Goal: Entertainment & Leisure: Browse casually

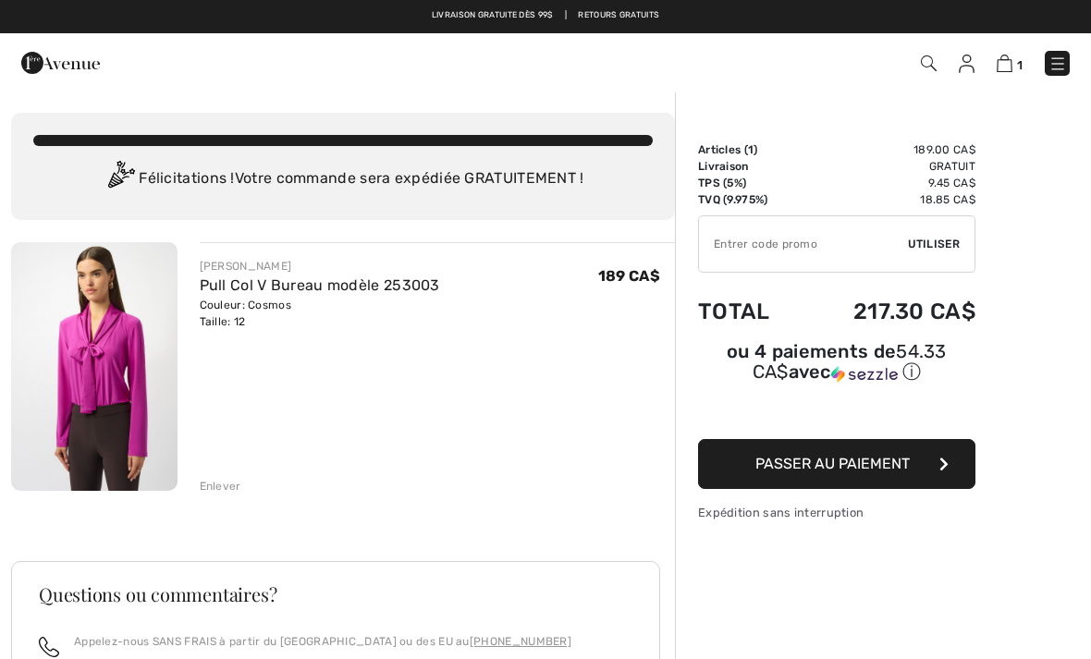
click at [1050, 68] on img at bounding box center [1058, 64] width 18 height 18
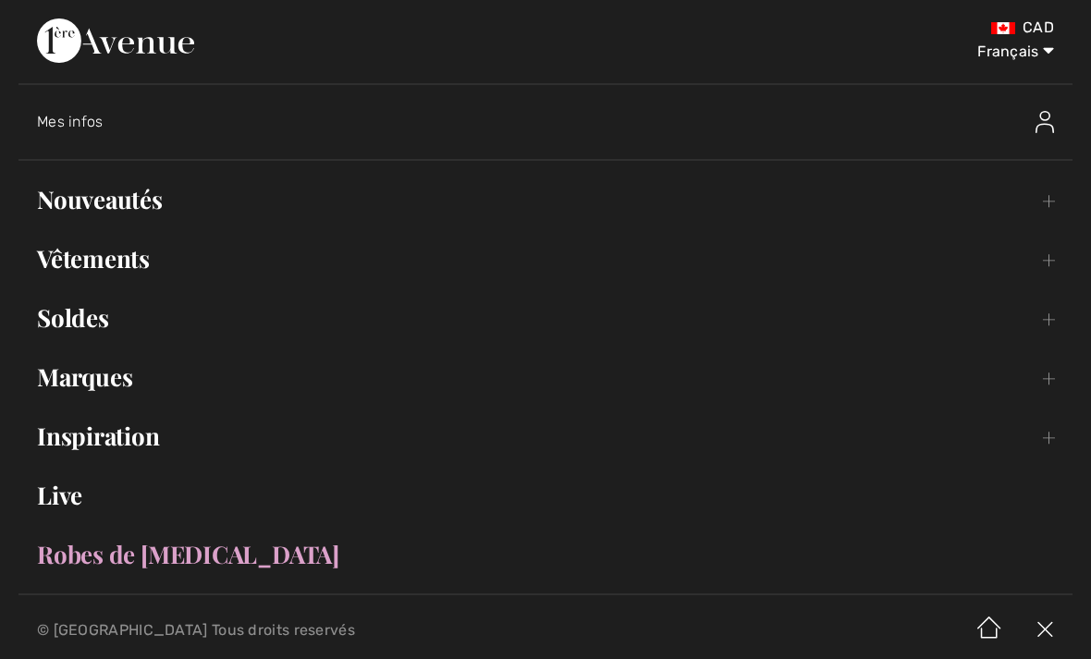
click at [130, 232] on ul "Salut, Marie-Josée! 570 Points Open submenu Nouveautés Toggle submenu Voir tout…" at bounding box center [545, 377] width 1054 height 396
click at [138, 208] on link "Nouveautés Toggle submenu" at bounding box center [545, 199] width 1054 height 41
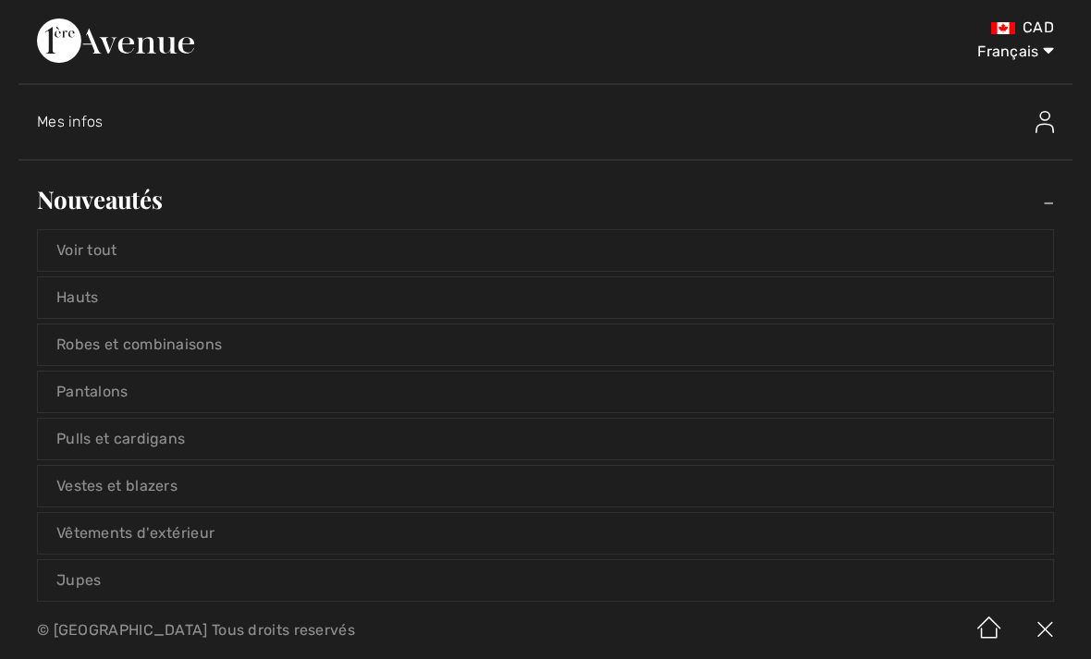
click at [62, 244] on link "Voir tout" at bounding box center [545, 250] width 1015 height 41
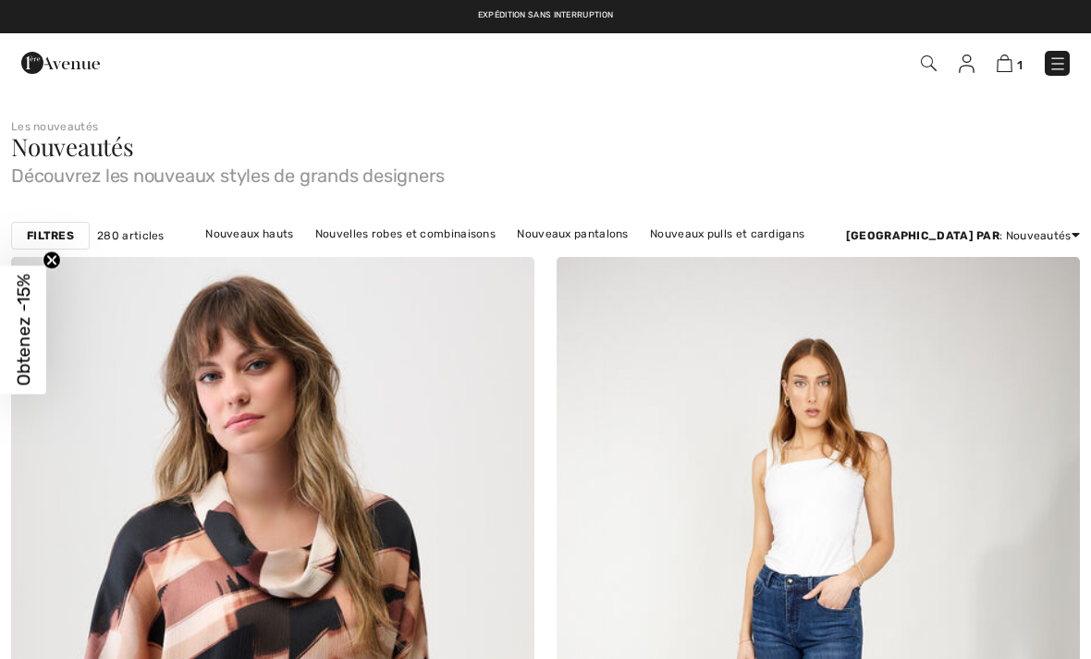
checkbox input "true"
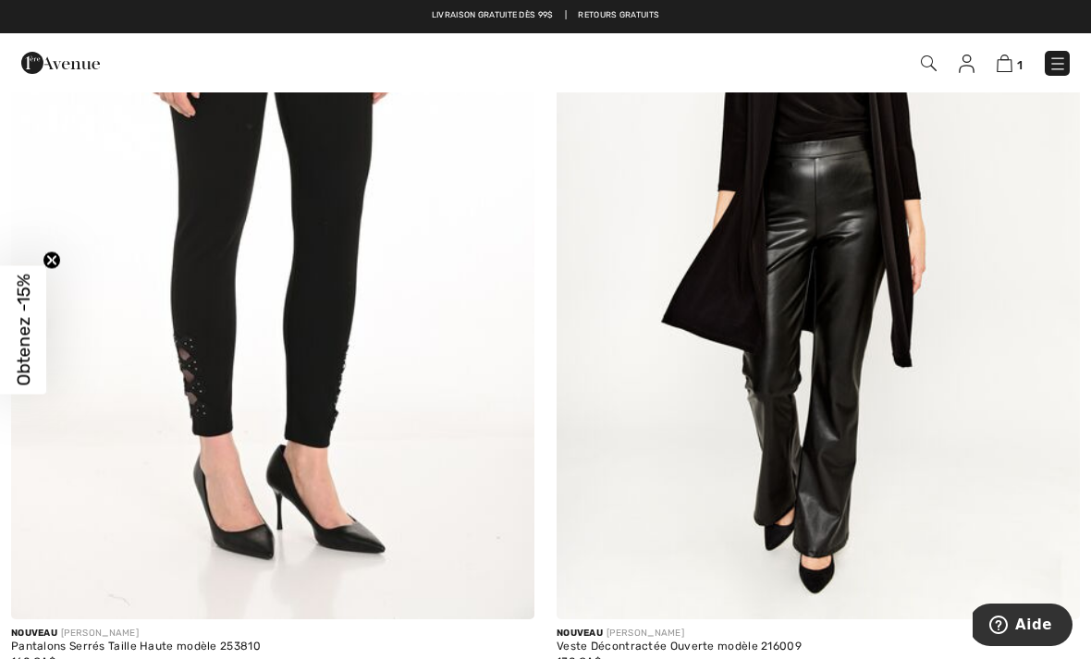
scroll to position [11288, 0]
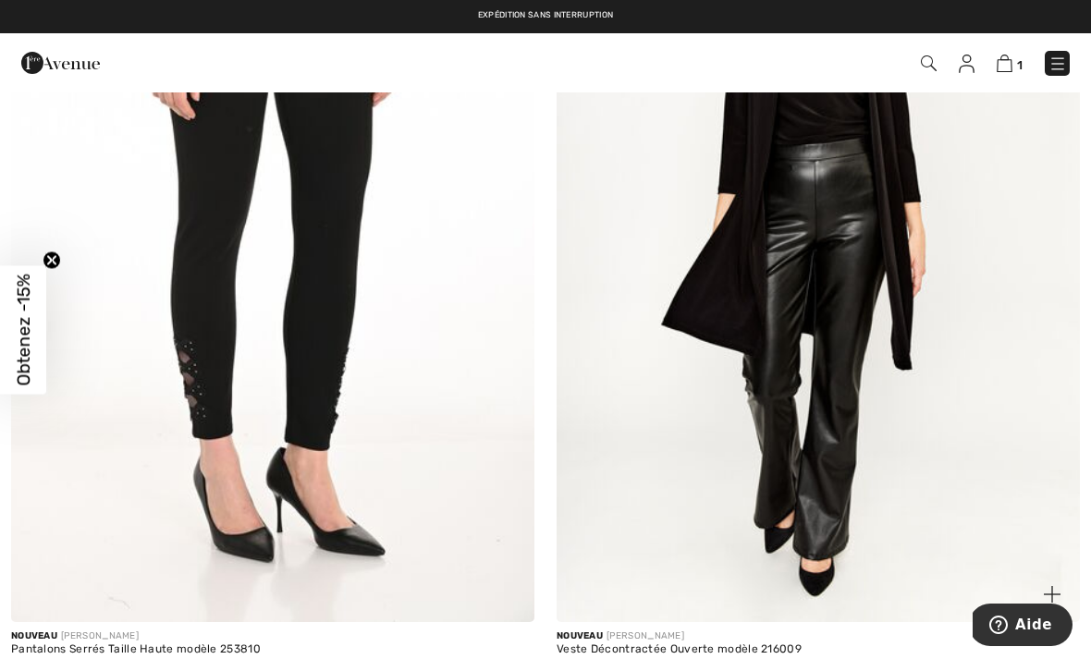
click at [769, 515] on img at bounding box center [818, 229] width 523 height 785
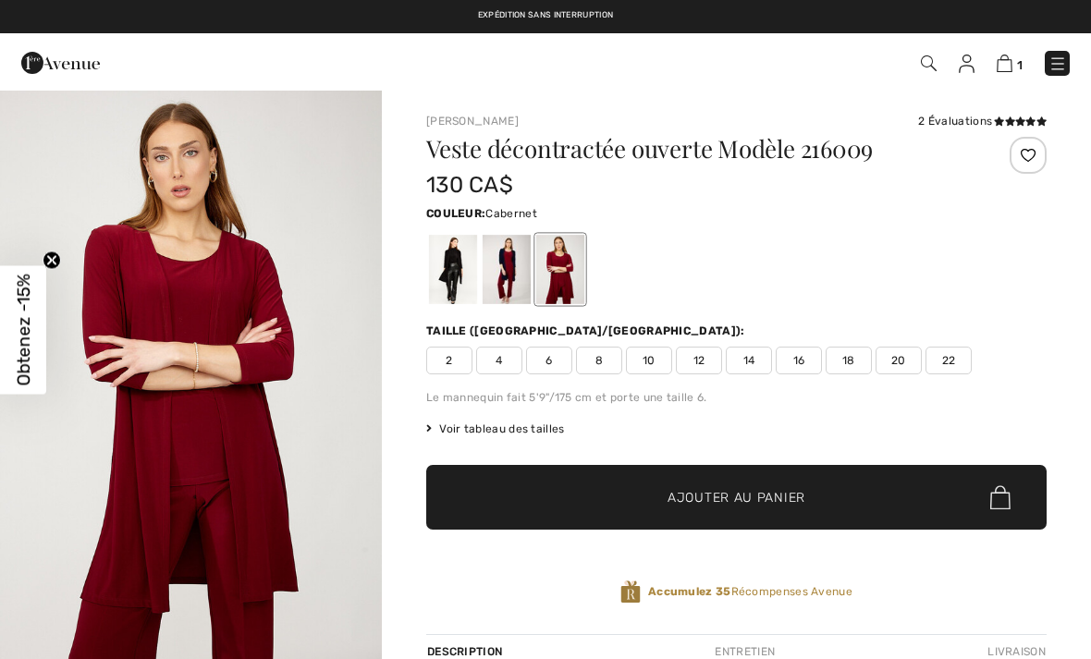
checkbox input "true"
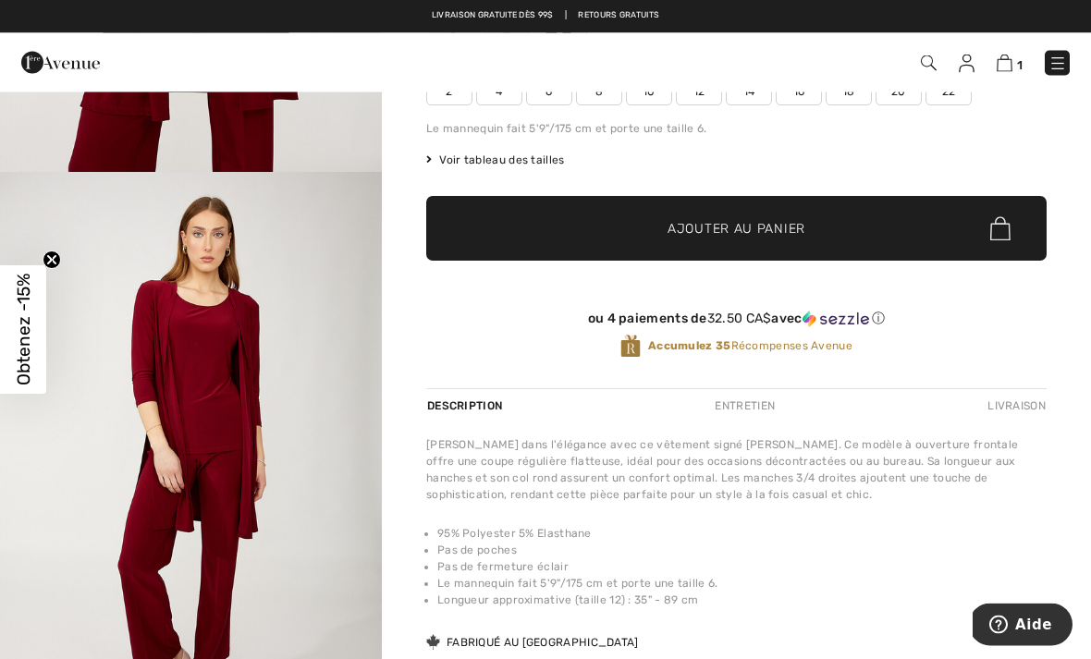
scroll to position [143, 0]
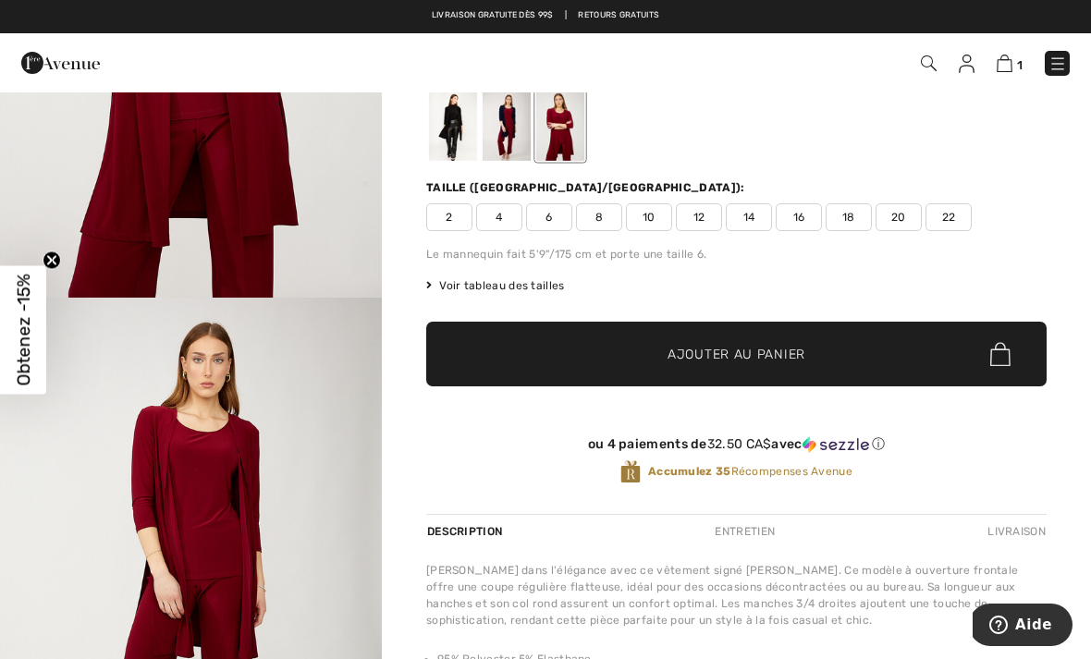
click at [445, 128] on div at bounding box center [453, 126] width 48 height 69
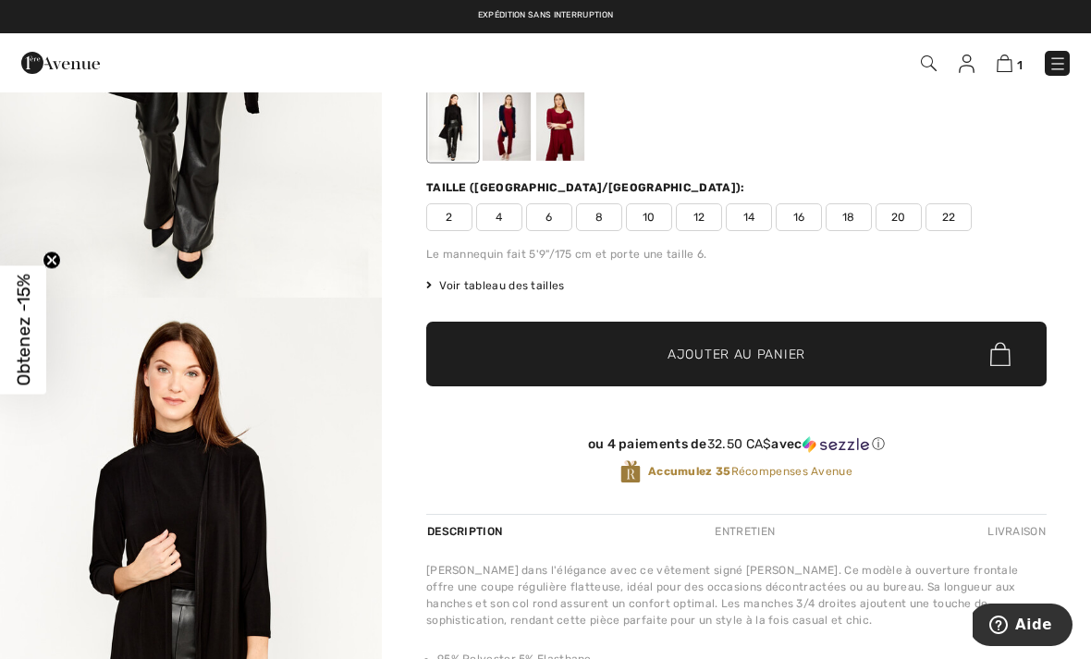
scroll to position [0, 0]
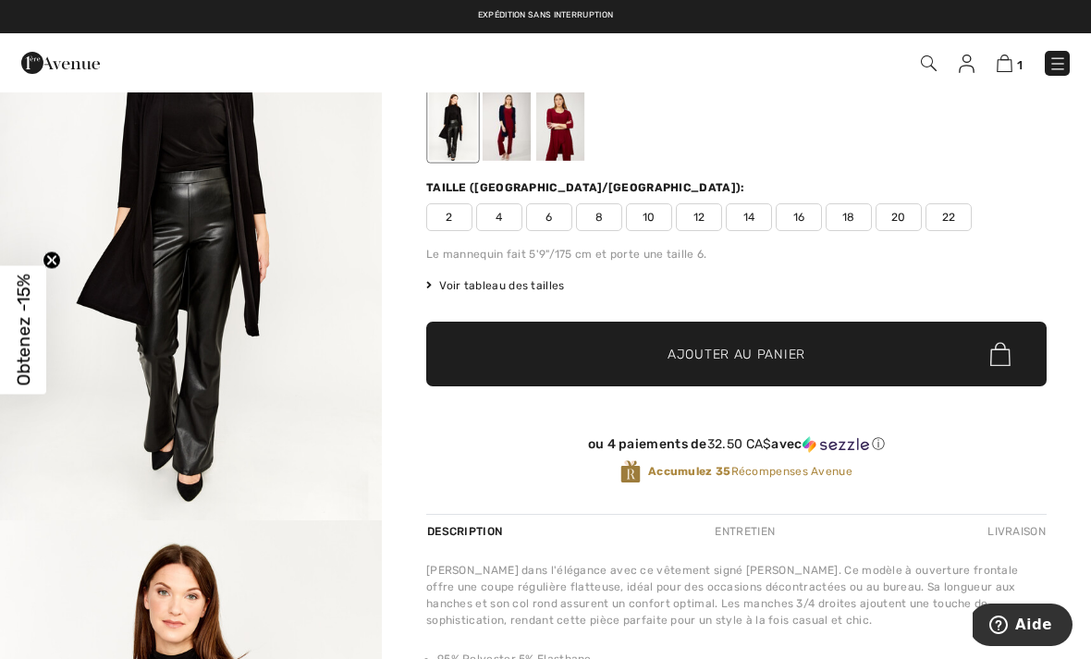
click at [499, 129] on div at bounding box center [507, 126] width 48 height 69
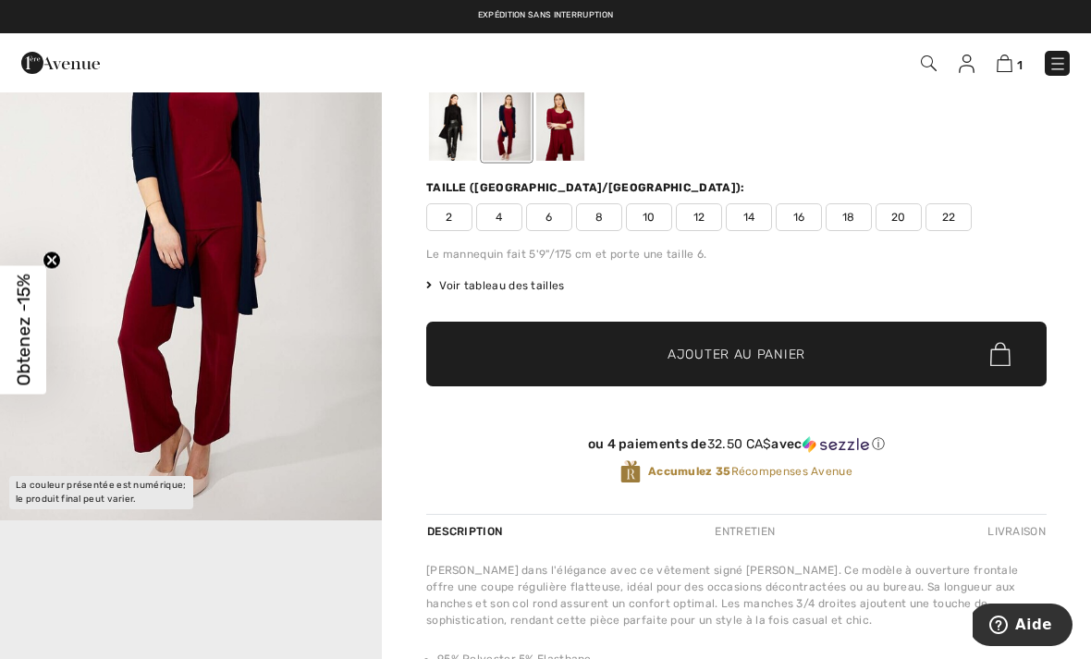
click at [536, 127] on div at bounding box center [560, 126] width 48 height 69
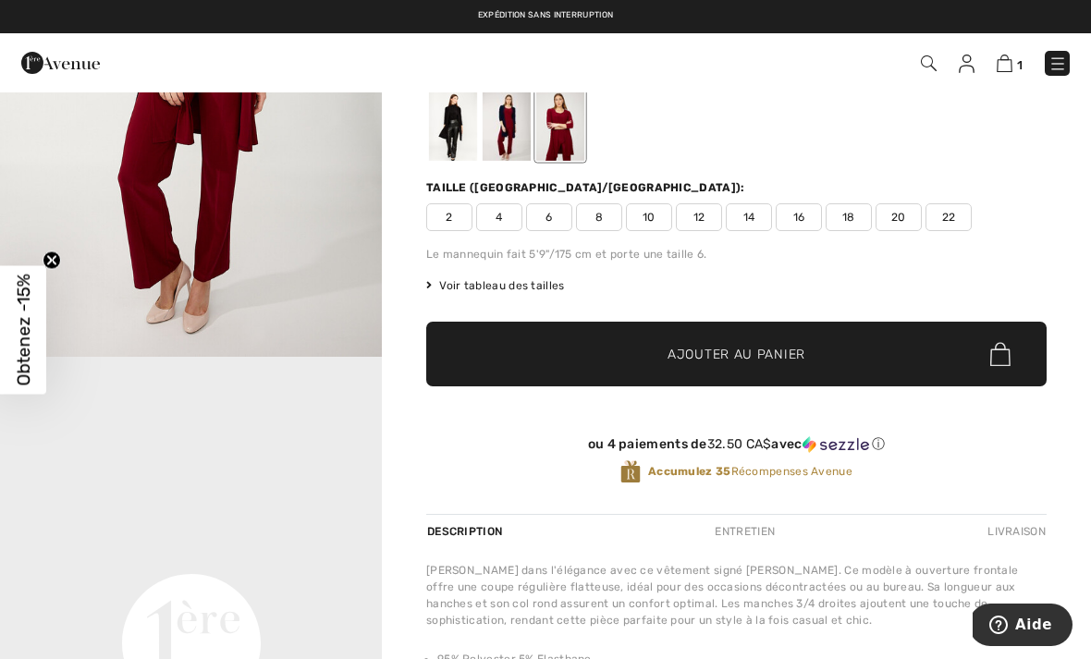
scroll to position [696, 0]
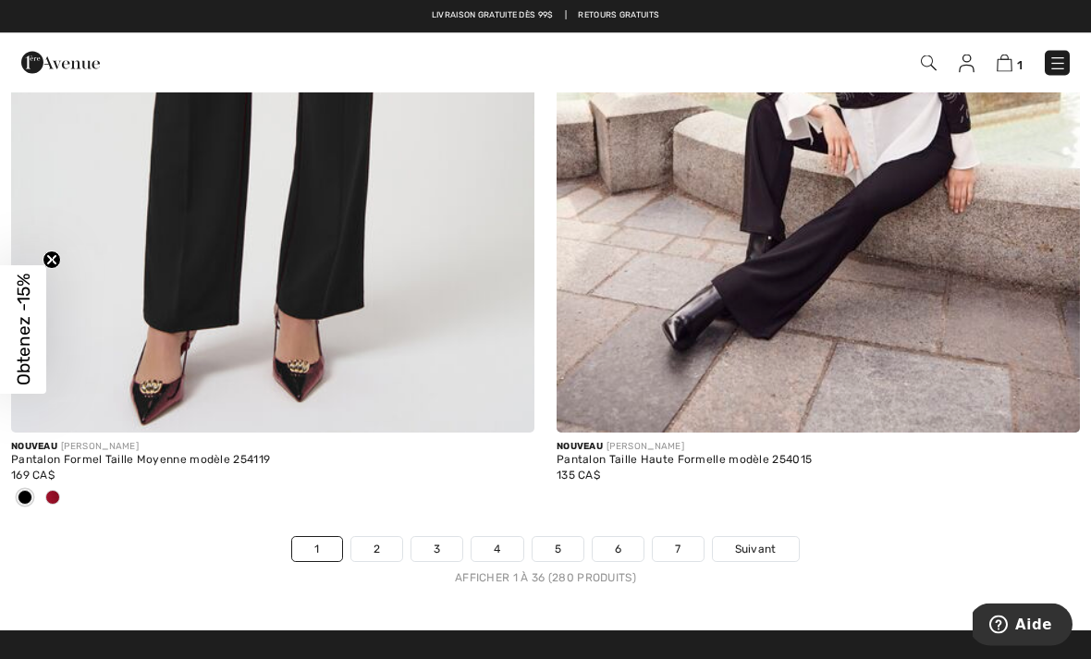
scroll to position [15828, 0]
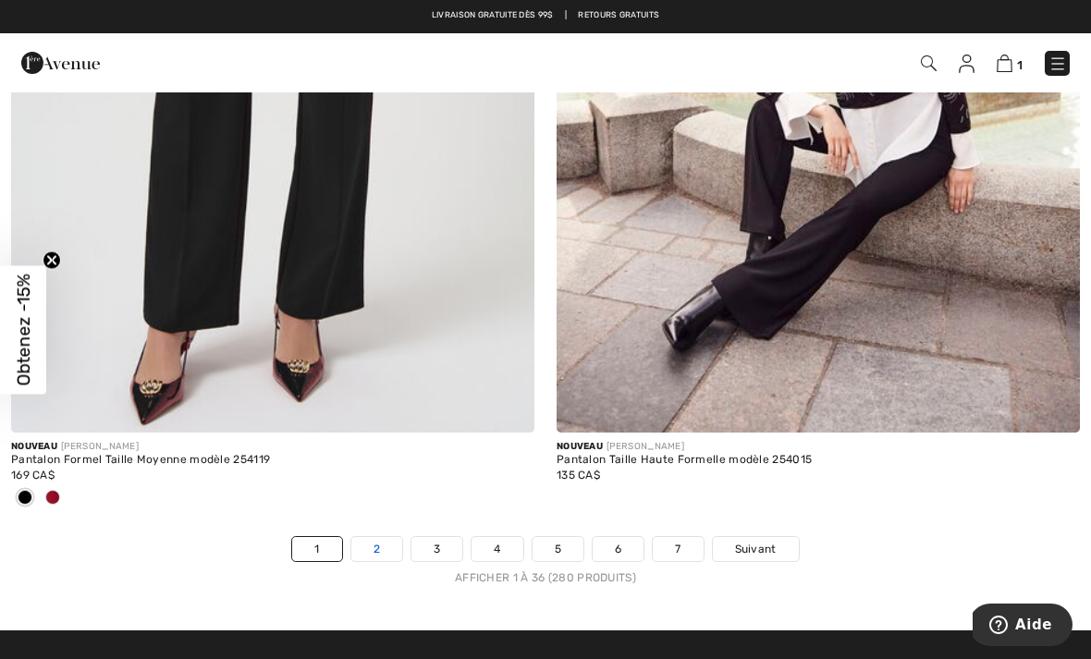
click at [381, 541] on link "2" at bounding box center [376, 549] width 51 height 24
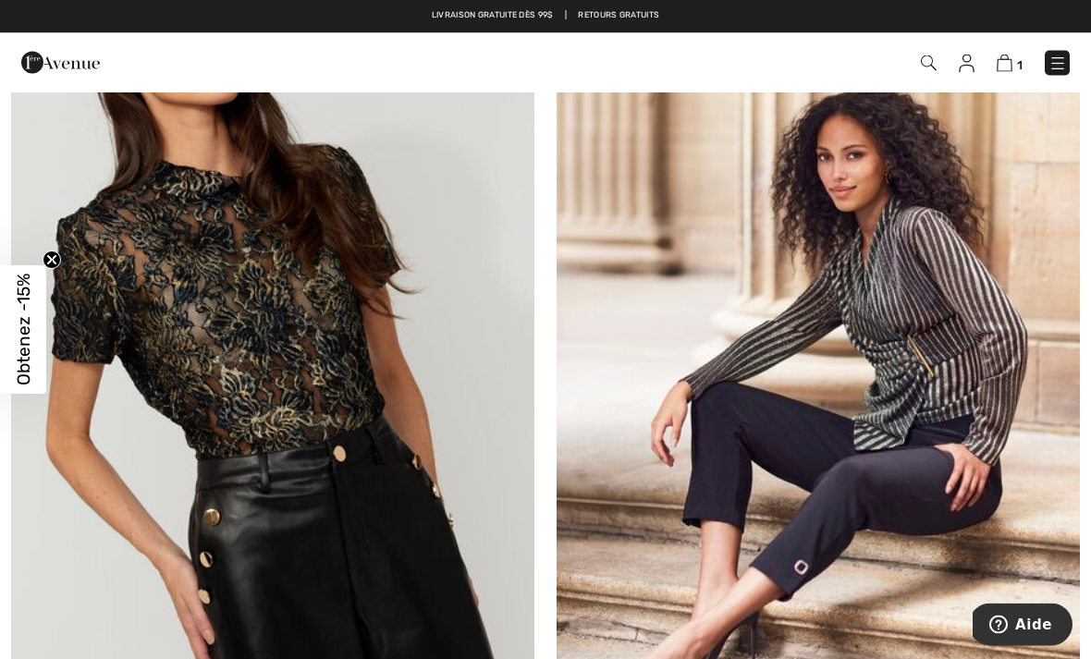
scroll to position [11093, 0]
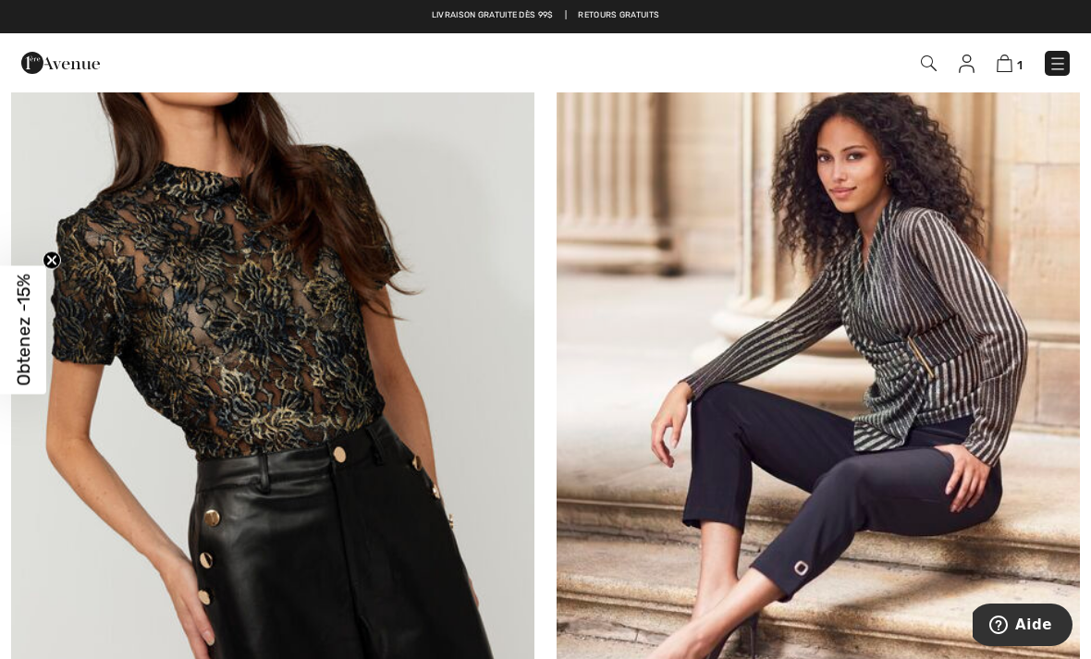
click at [189, 335] on img at bounding box center [272, 394] width 523 height 785
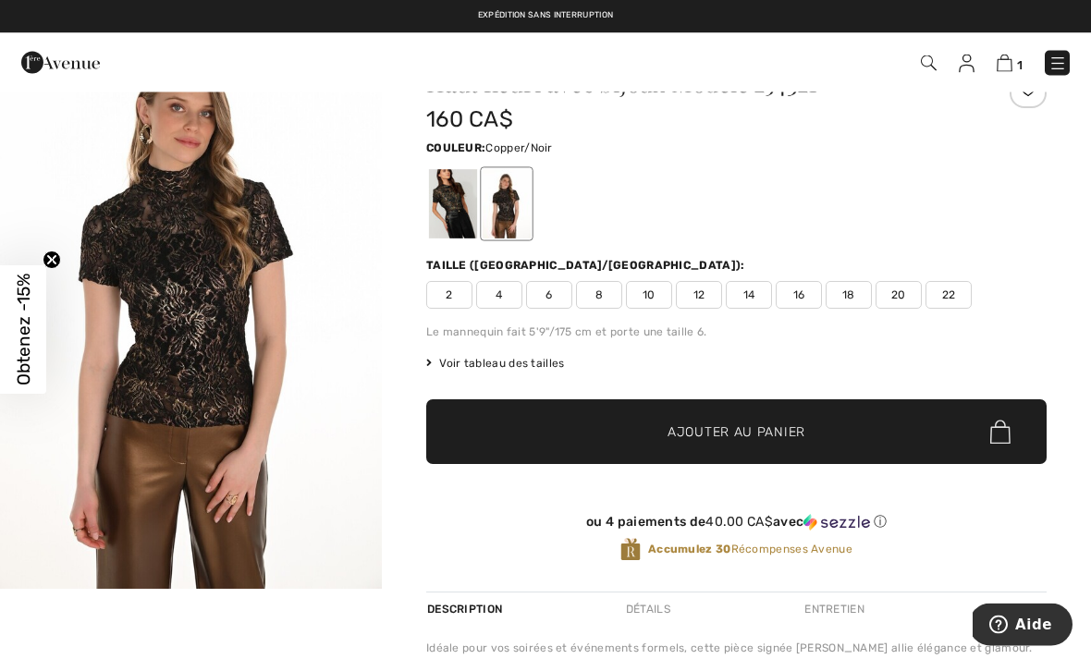
scroll to position [75, 0]
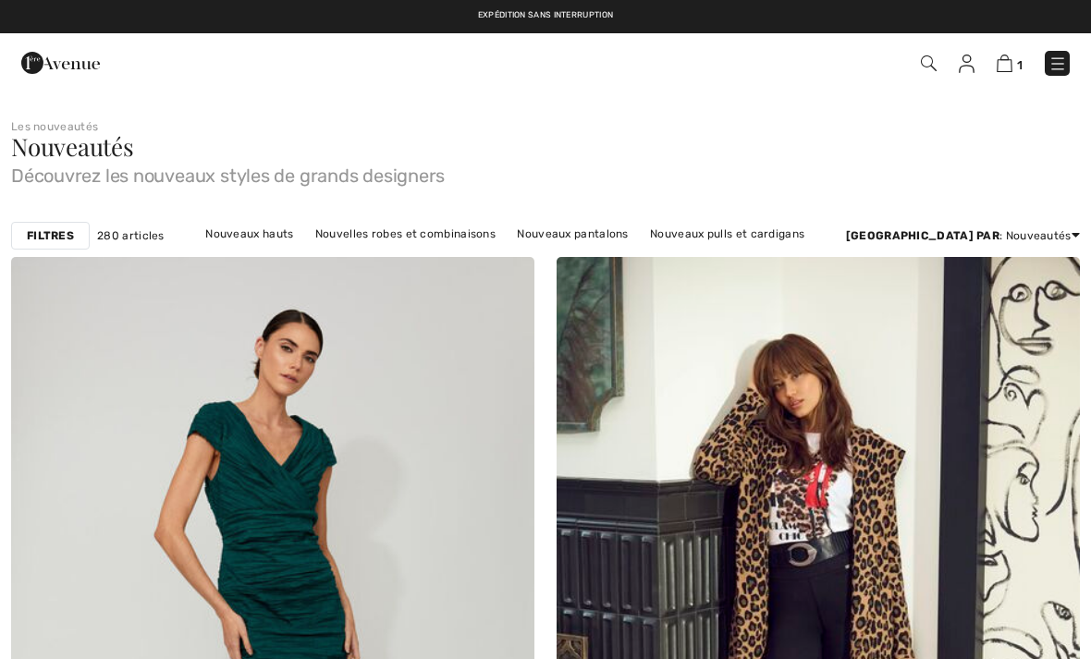
checkbox input "true"
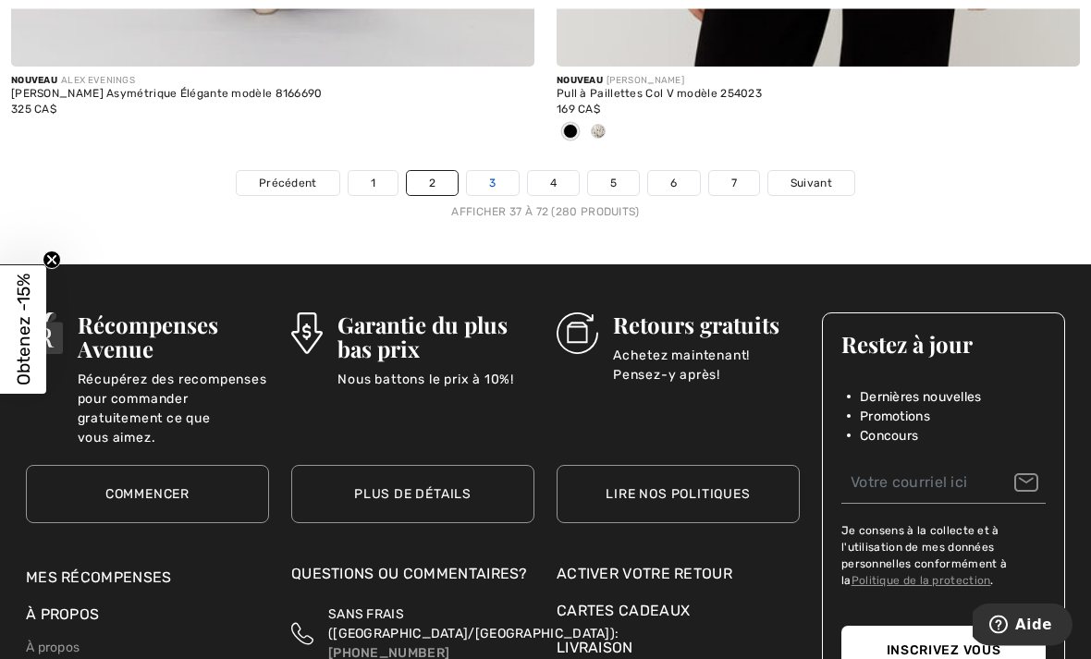
scroll to position [16133, 0]
click at [499, 171] on link "3" at bounding box center [492, 183] width 51 height 24
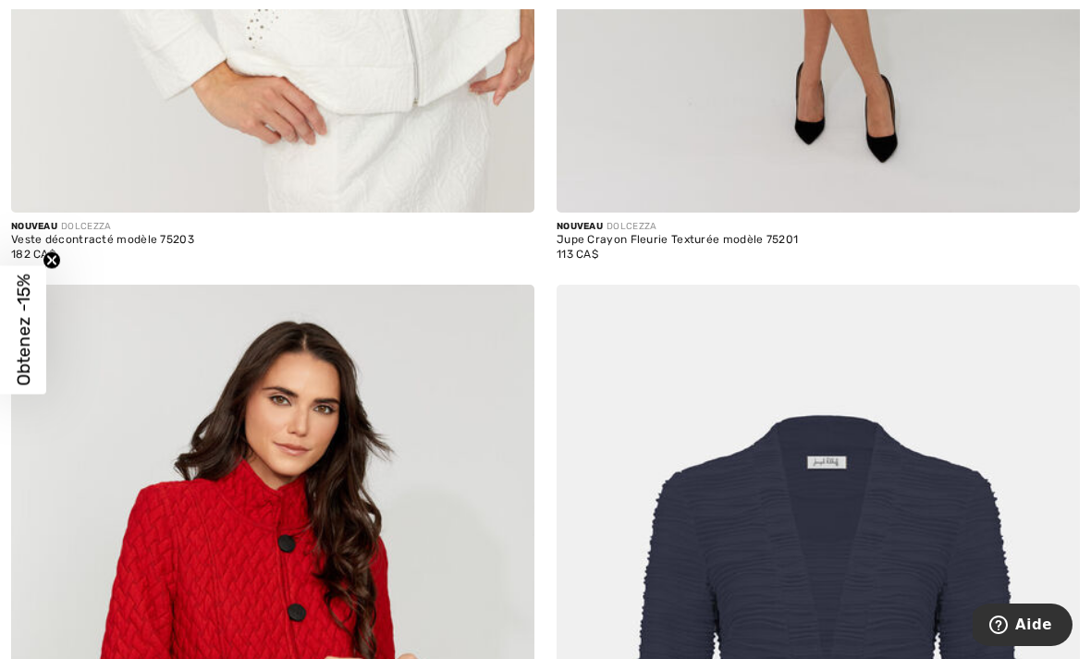
scroll to position [2610, 0]
